Goal: Task Accomplishment & Management: Manage account settings

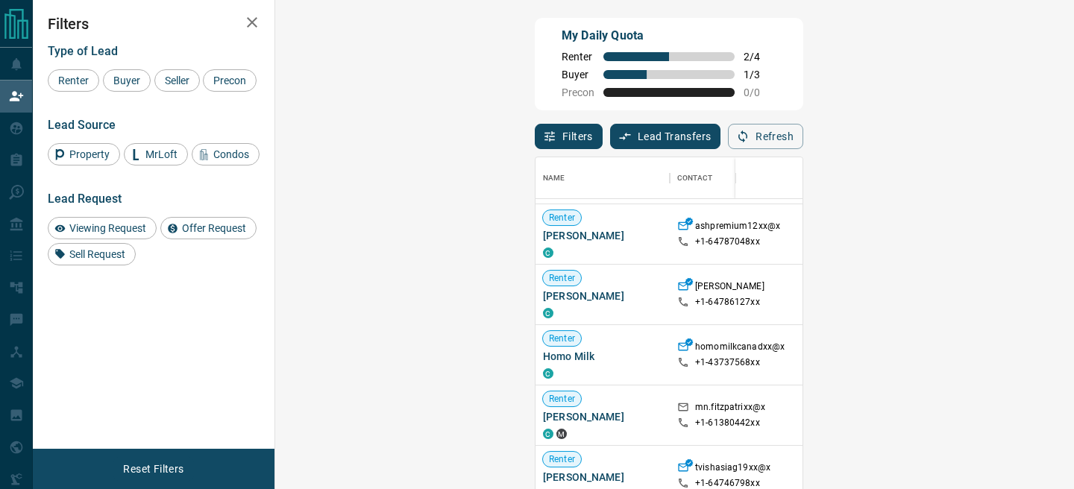
scroll to position [556, 0]
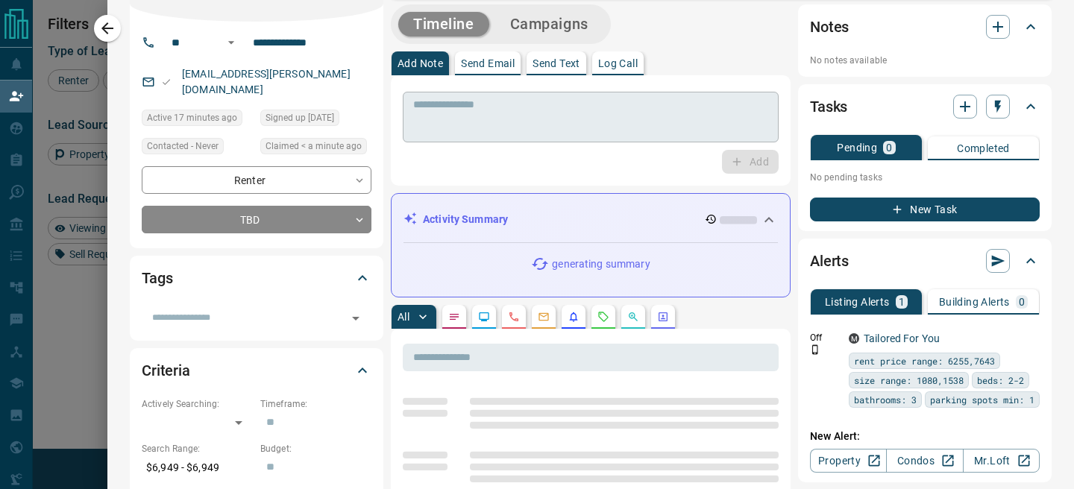
scroll to position [0, 0]
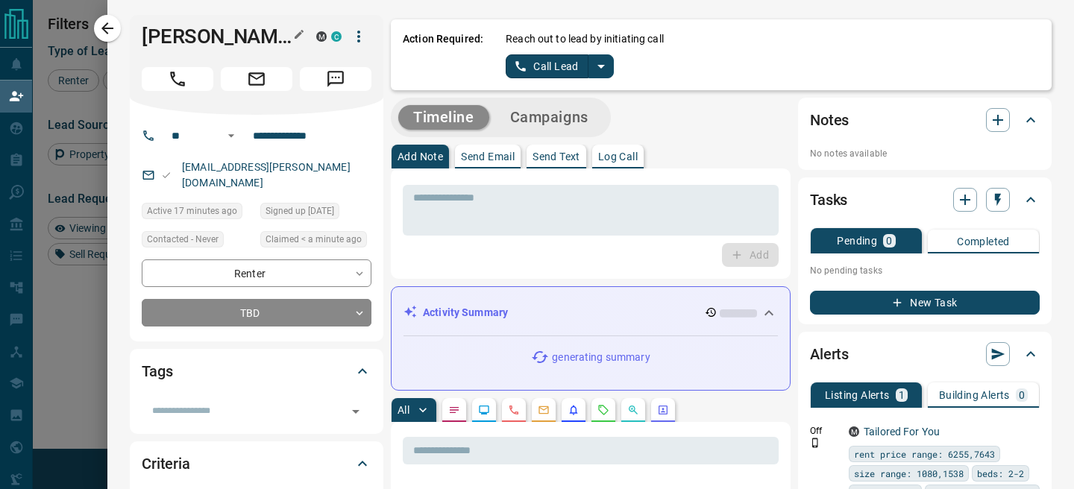
drag, startPoint x: 292, startPoint y: 38, endPoint x: 180, endPoint y: 40, distance: 111.9
click at [180, 40] on div "[PERSON_NAME]" at bounding box center [225, 37] width 167 height 24
drag, startPoint x: 142, startPoint y: 37, endPoint x: 289, endPoint y: 37, distance: 146.9
click at [289, 37] on div "[PERSON_NAME]" at bounding box center [225, 37] width 167 height 24
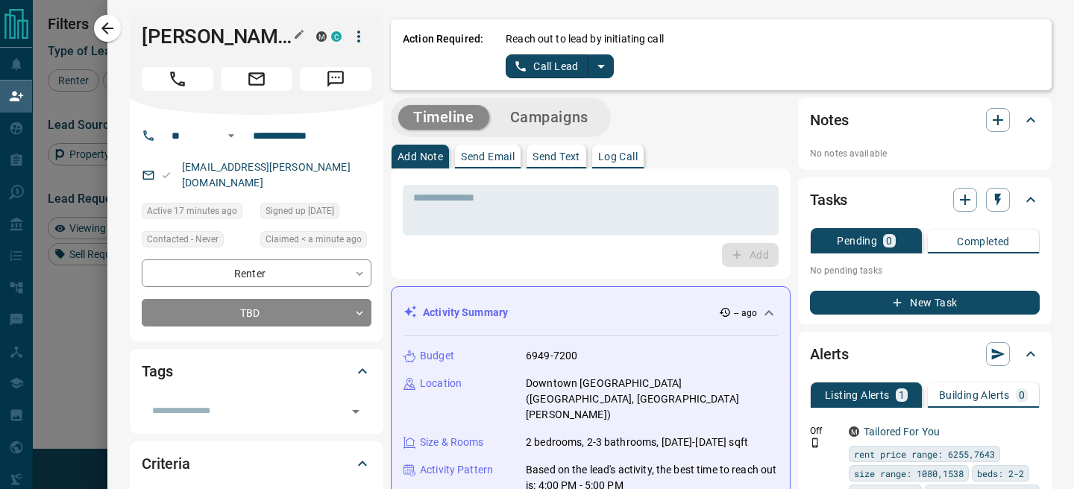
copy h1 "[PERSON_NAME]"
click at [608, 60] on button "split button" at bounding box center [600, 66] width 25 height 24
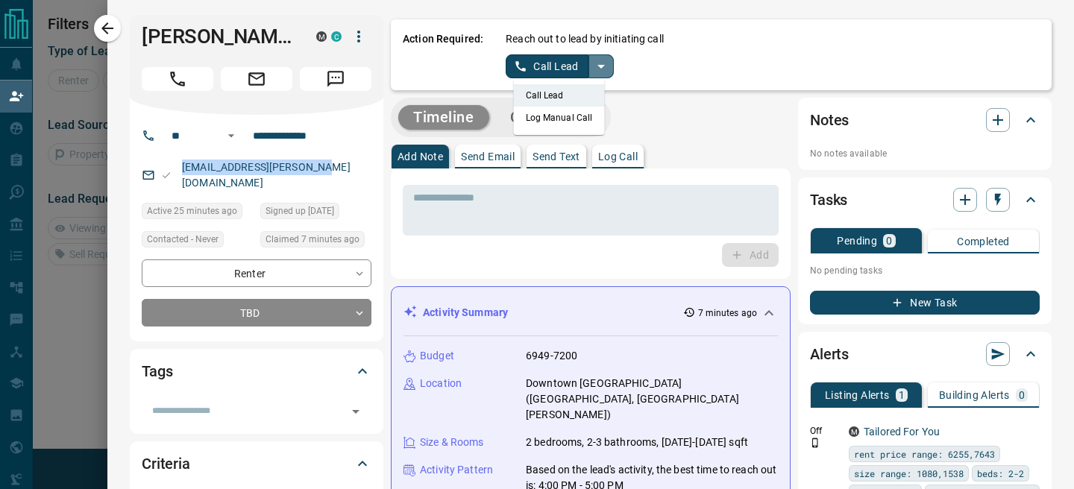
click at [601, 72] on icon "split button" at bounding box center [601, 66] width 18 height 18
click at [601, 73] on icon "split button" at bounding box center [601, 66] width 18 height 18
click at [557, 123] on li "Log Manual Call" at bounding box center [559, 118] width 91 height 22
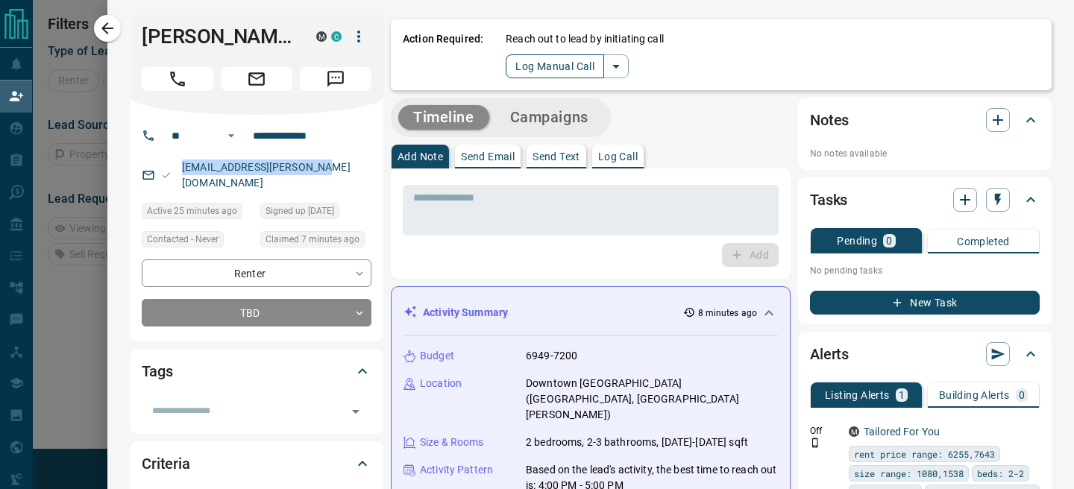
click at [511, 64] on button "Log Manual Call" at bounding box center [554, 66] width 98 height 24
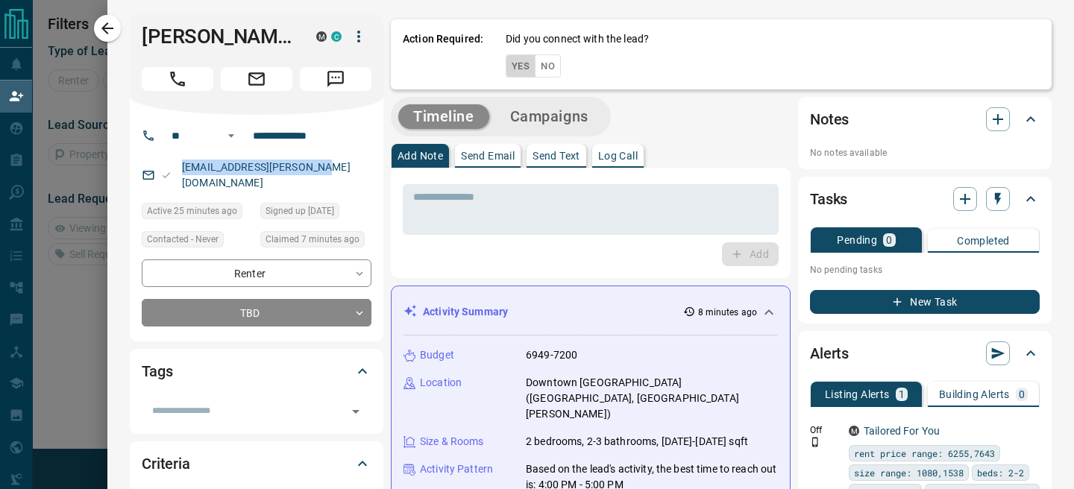
click at [517, 73] on button "Yes" at bounding box center [520, 65] width 30 height 23
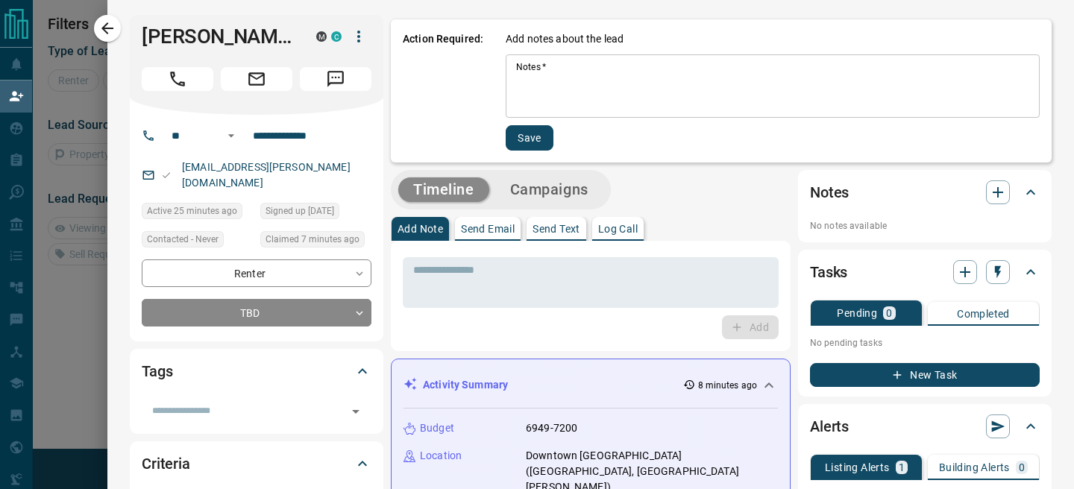
click at [546, 88] on textarea "Notes   *" at bounding box center [772, 86] width 513 height 51
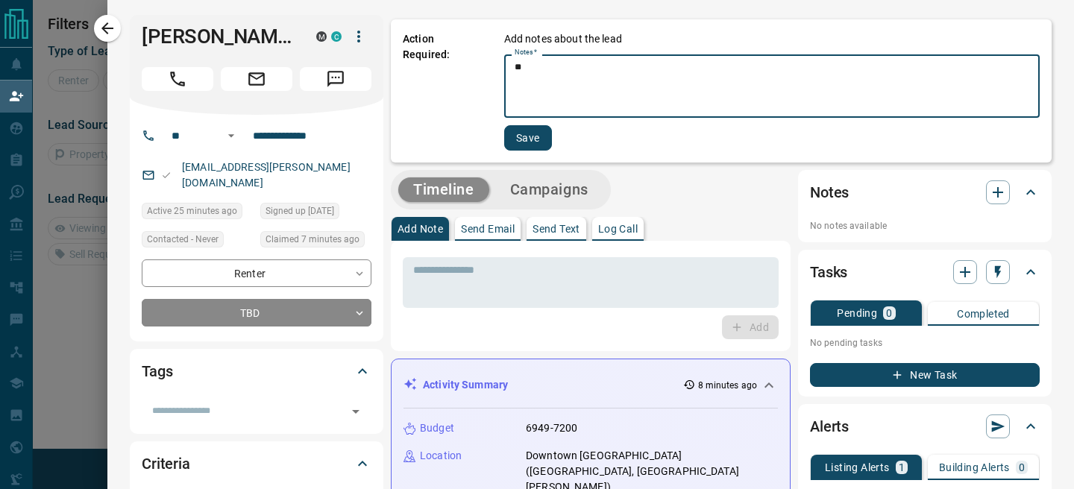
type textarea "**"
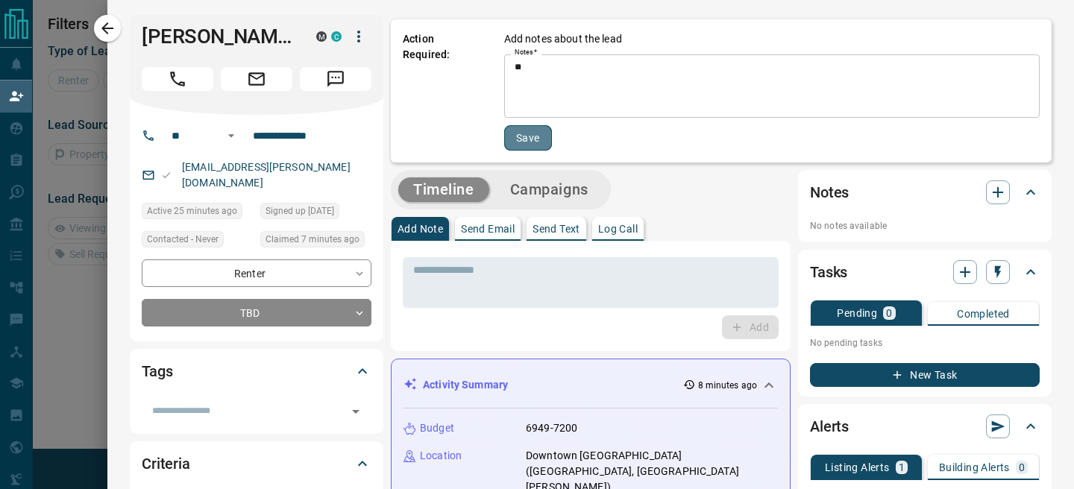
click at [548, 143] on button "Save" at bounding box center [528, 137] width 48 height 25
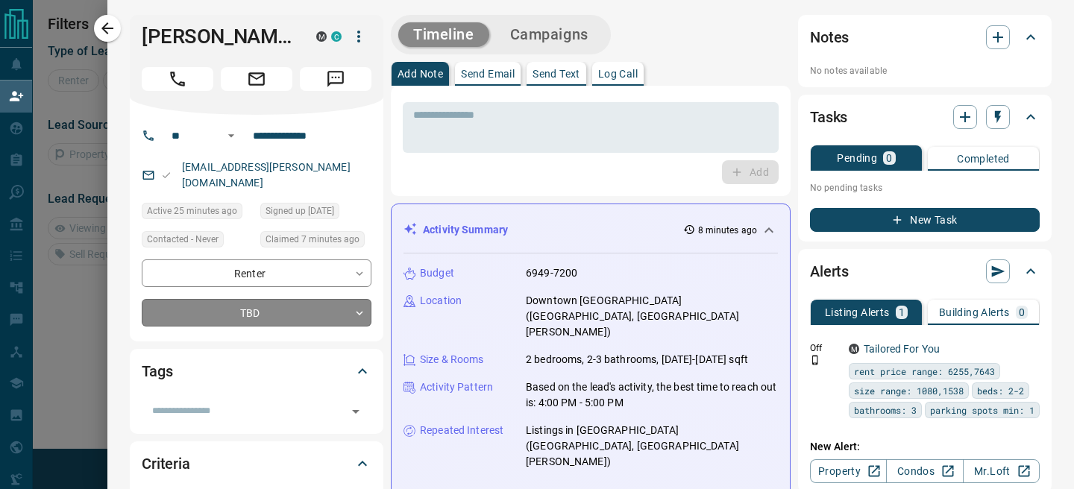
click at [350, 304] on body "**********" at bounding box center [537, 210] width 1074 height 421
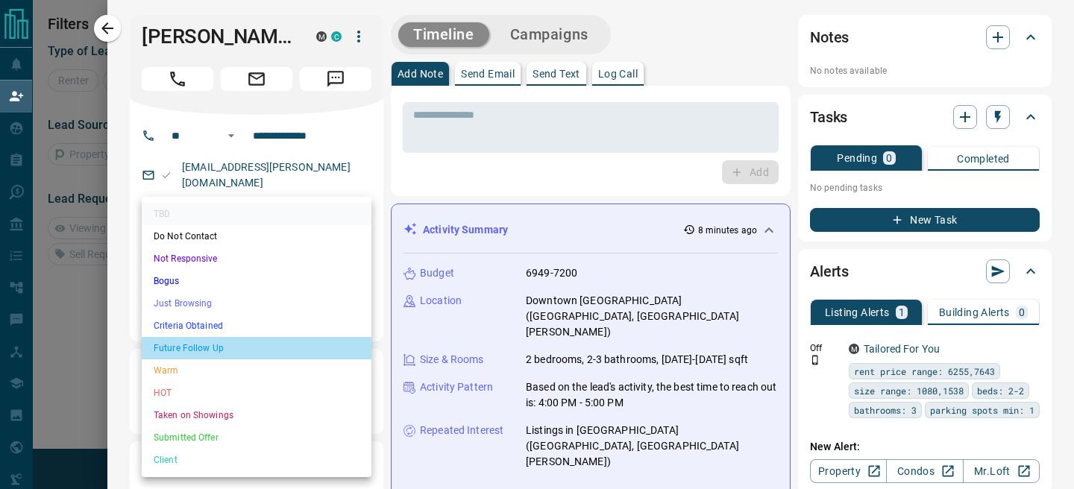
click at [275, 347] on li "Future Follow Up" at bounding box center [257, 348] width 230 height 22
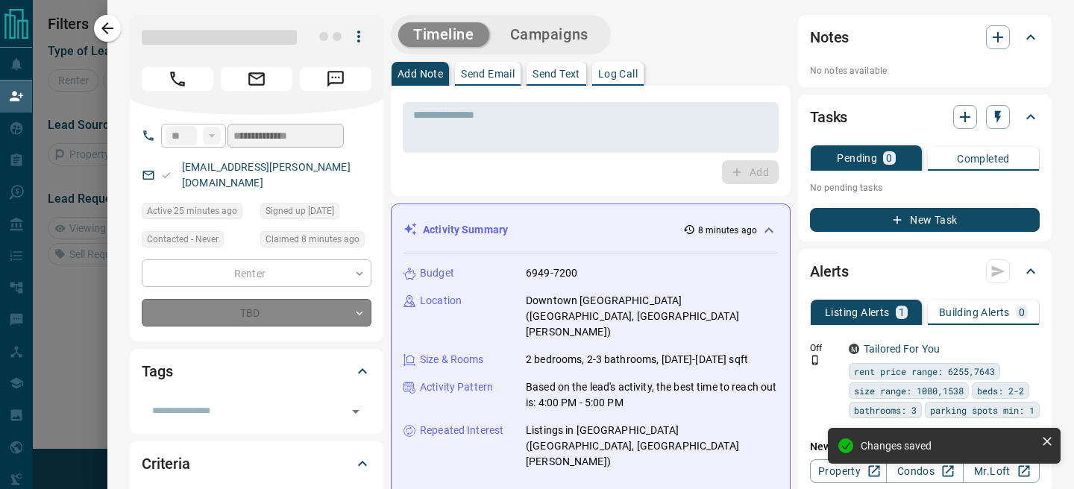
type input "*"
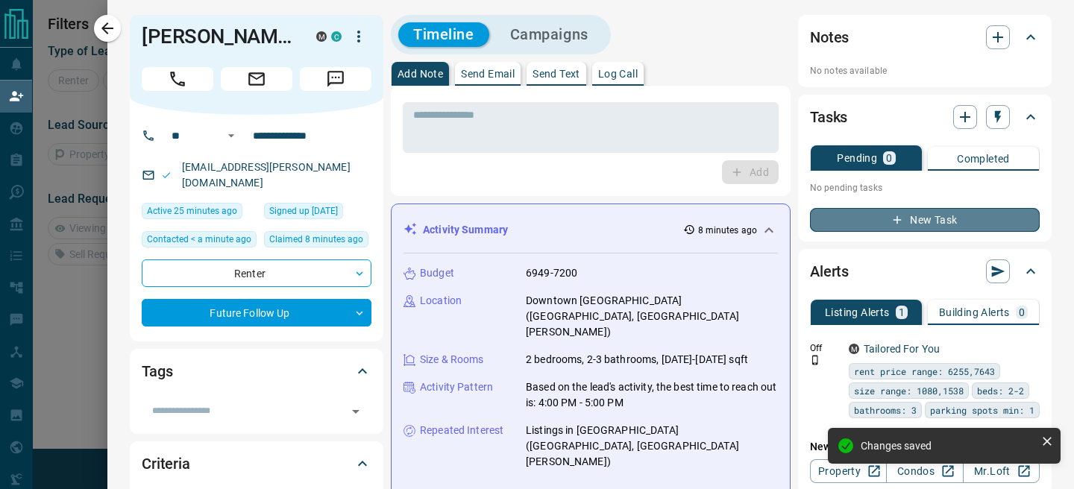
click at [898, 223] on icon "button" at bounding box center [896, 219] width 13 height 13
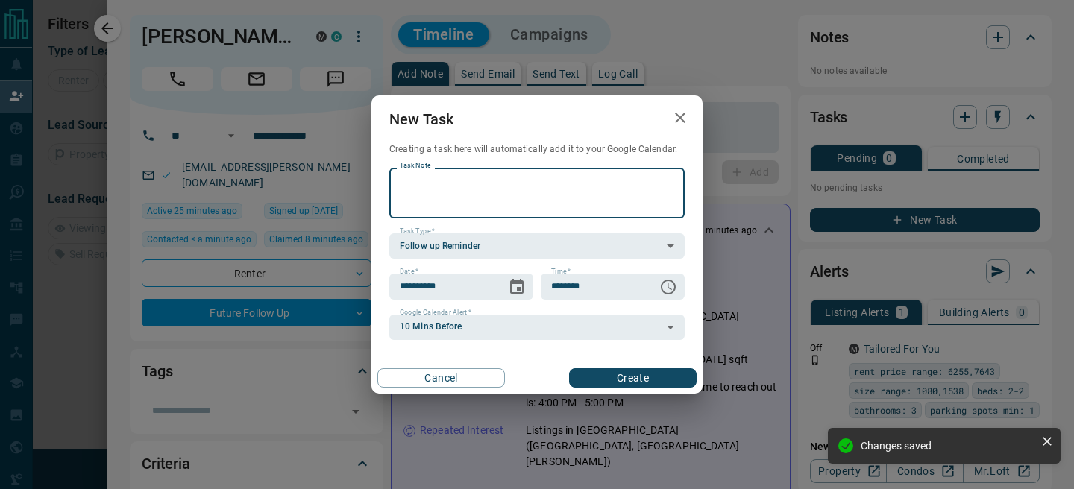
click at [509, 204] on textarea "Task Note" at bounding box center [537, 193] width 274 height 38
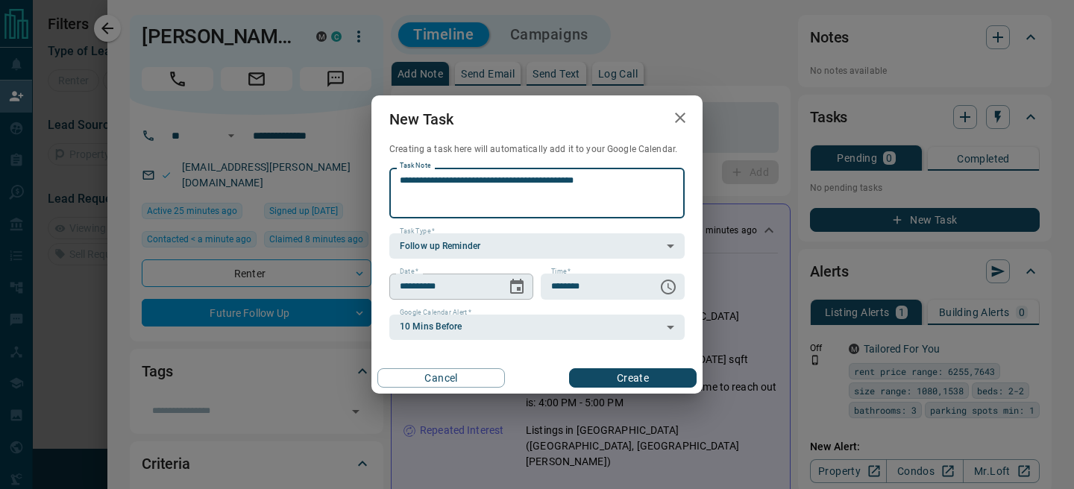
type textarea "**********"
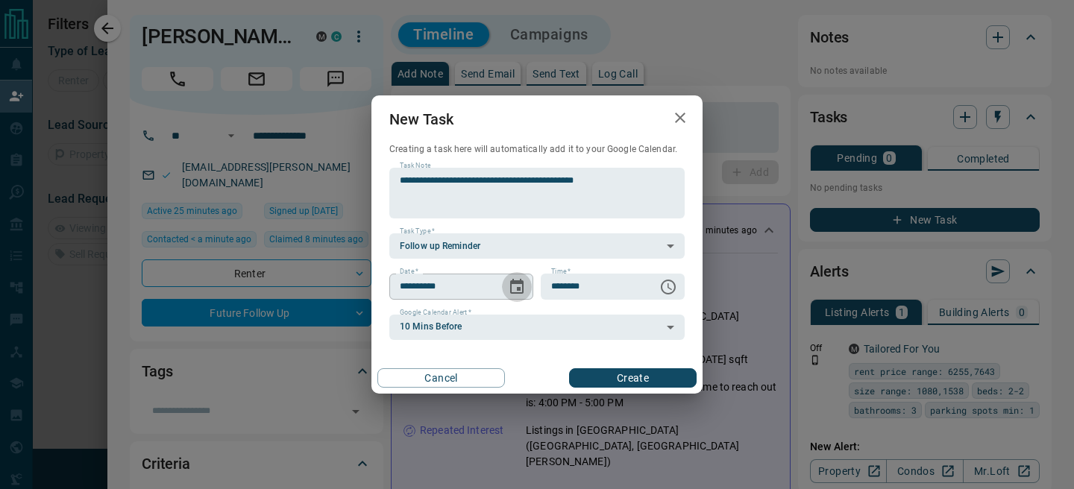
click at [514, 286] on icon "Choose date, selected date is Aug 18, 2025" at bounding box center [517, 287] width 18 height 18
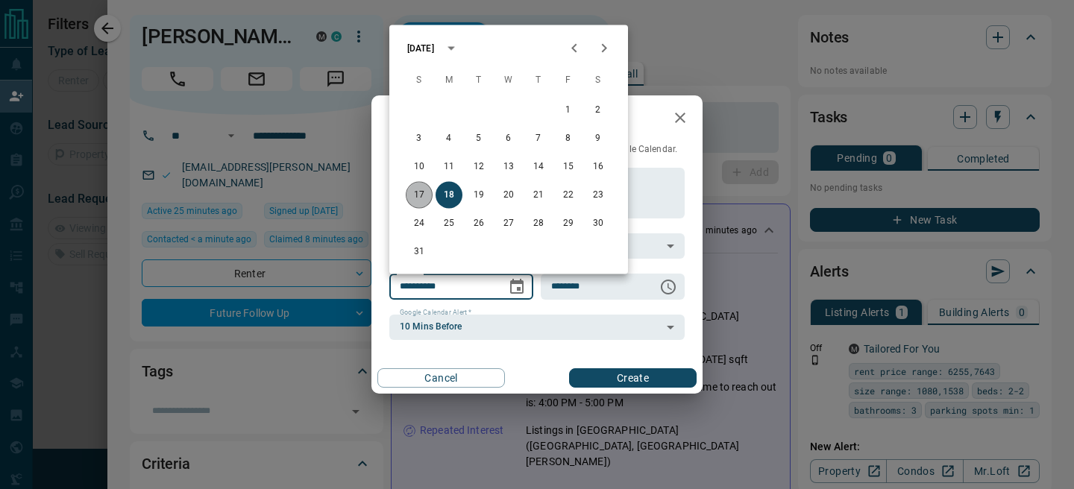
click at [423, 195] on button "17" at bounding box center [419, 195] width 27 height 27
type input "**********"
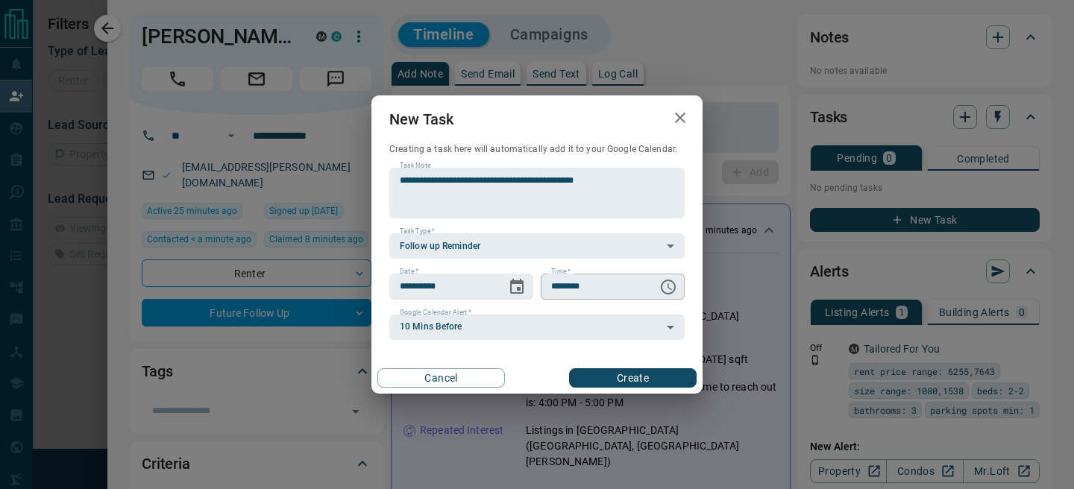
click at [612, 294] on input "********" at bounding box center [594, 286] width 107 height 25
click at [676, 286] on icon "Choose time, selected time is 6:00 AM" at bounding box center [668, 287] width 18 height 18
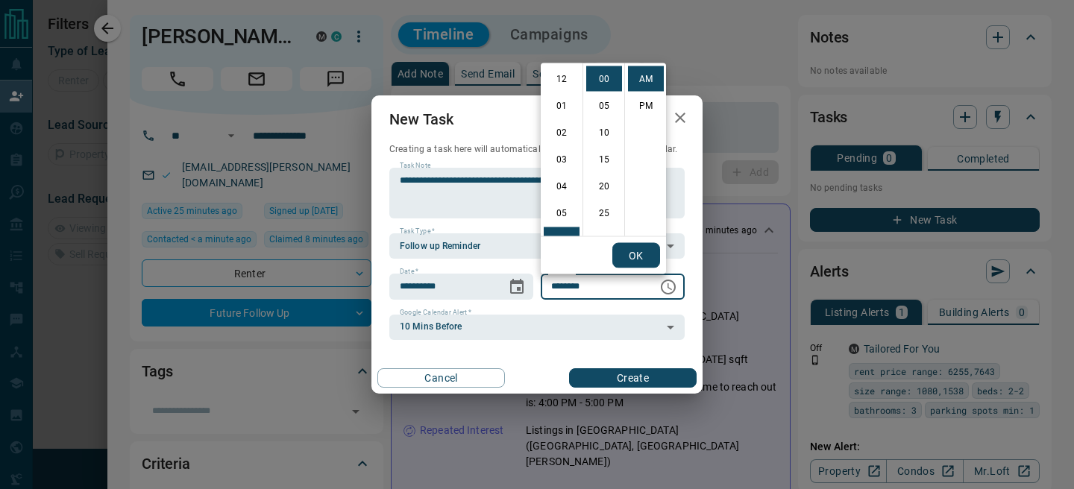
scroll to position [161, 0]
click at [566, 133] on li "08" at bounding box center [562, 132] width 36 height 25
click at [643, 108] on li "PM" at bounding box center [646, 105] width 36 height 25
type input "********"
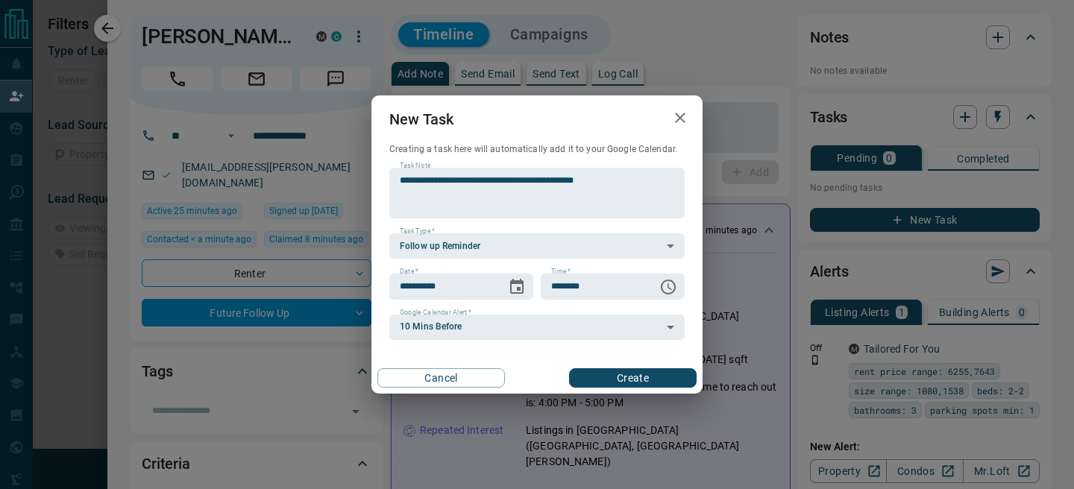
scroll to position [22, 0]
click at [642, 376] on button "Create" at bounding box center [632, 377] width 127 height 19
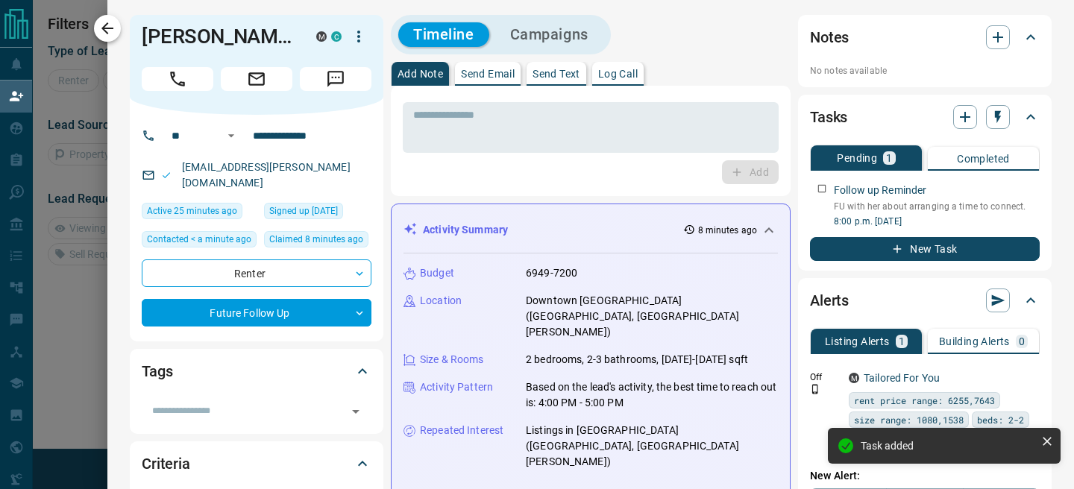
click at [97, 21] on button "button" at bounding box center [107, 28] width 27 height 27
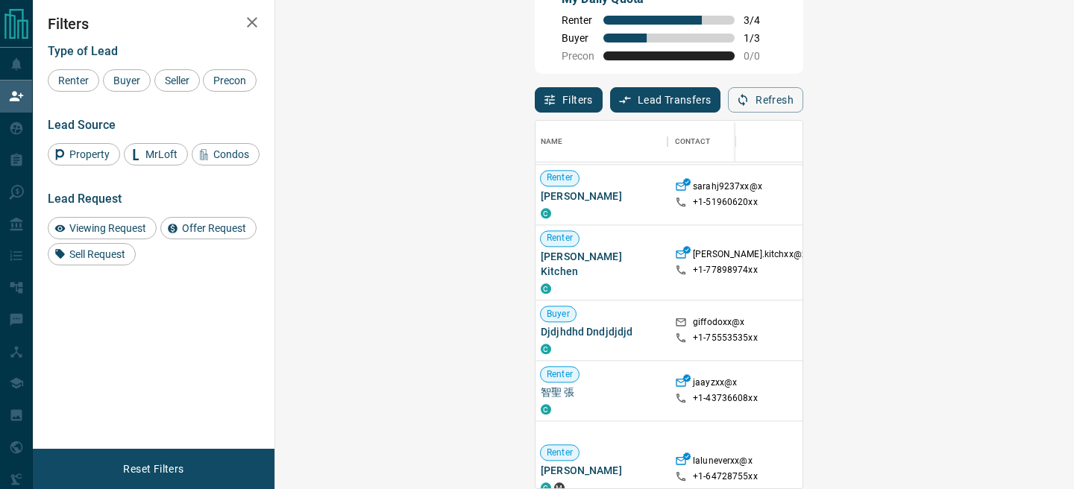
scroll to position [1510, 2]
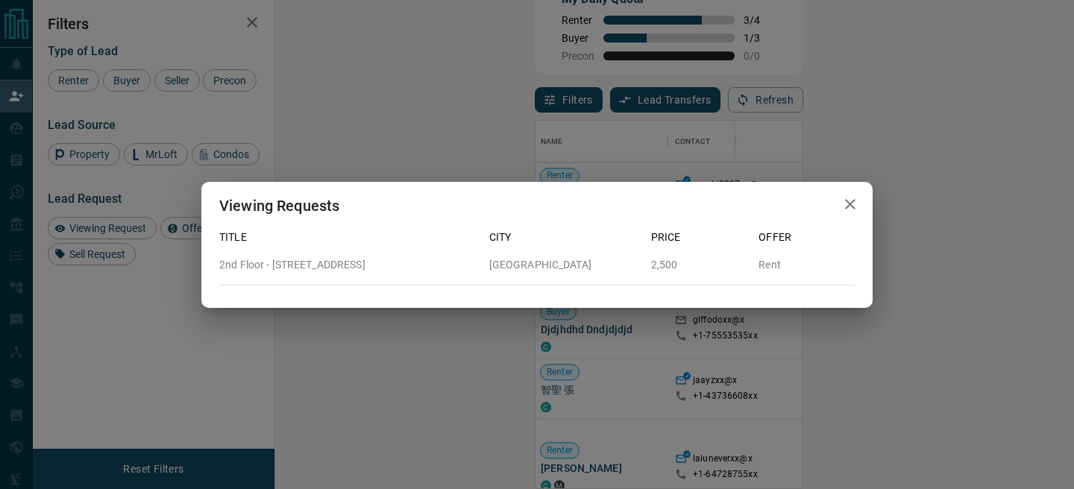
click at [851, 201] on icon "button" at bounding box center [850, 204] width 10 height 10
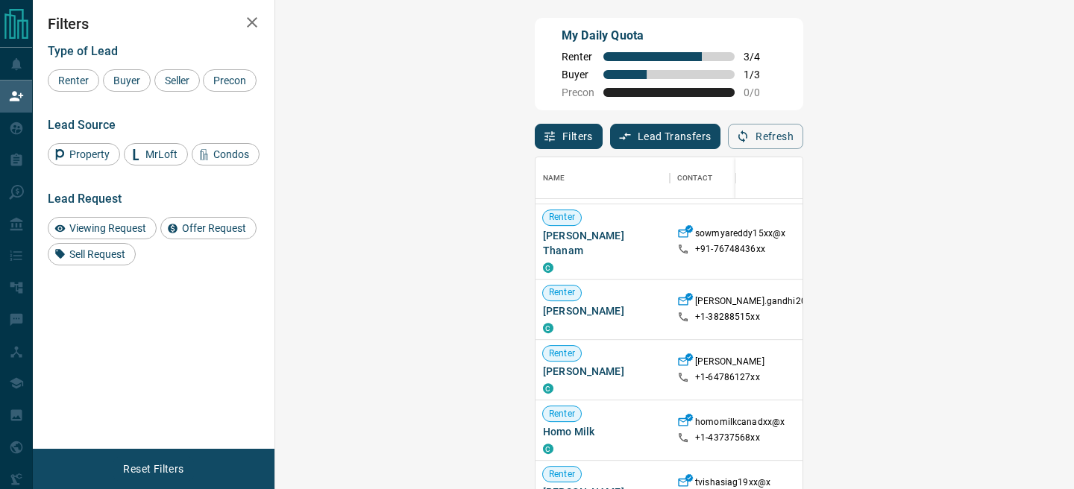
scroll to position [737, 0]
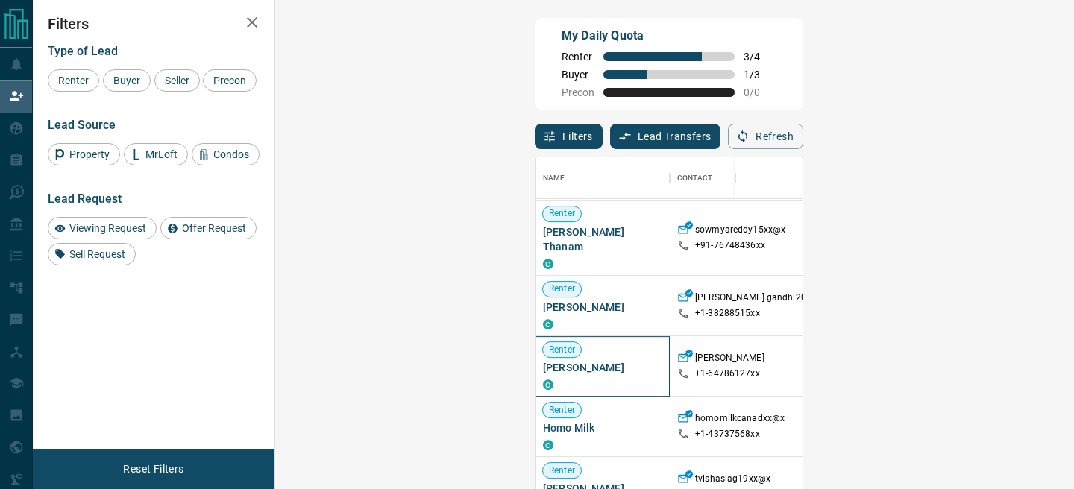
drag, startPoint x: 379, startPoint y: 340, endPoint x: 295, endPoint y: 342, distance: 83.5
click at [543, 360] on span "[PERSON_NAME]" at bounding box center [602, 367] width 119 height 15
copy span "[PERSON_NAME]"
